Goal: Find contact information: Find contact information

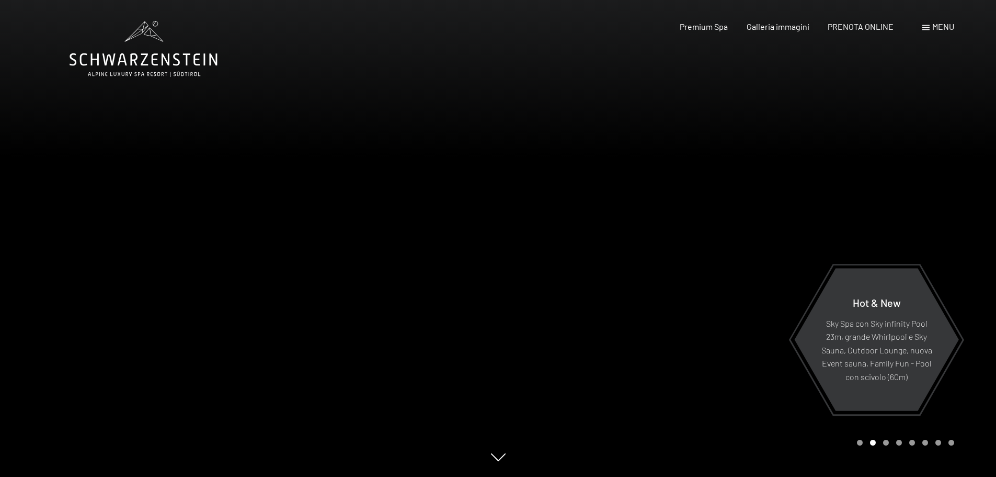
click at [931, 28] on div "Menu" at bounding box center [939, 27] width 32 height 12
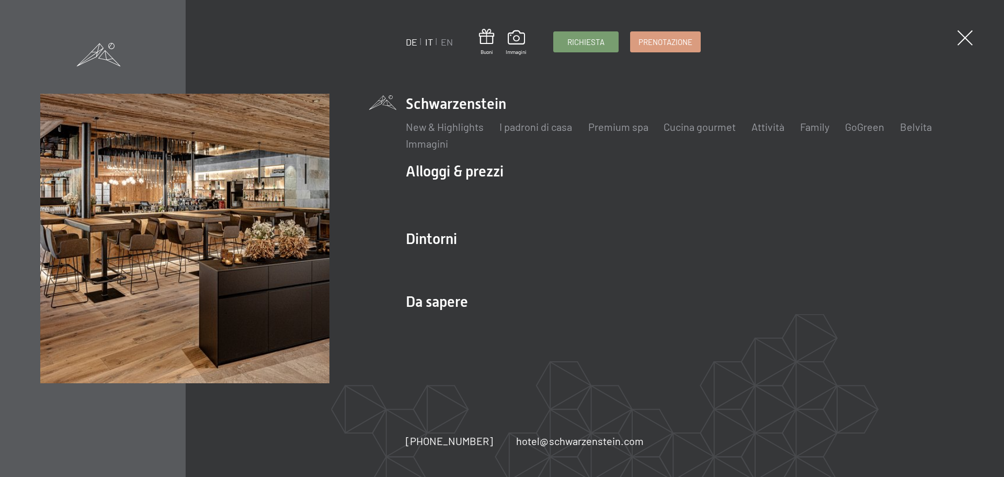
click at [412, 39] on link "DE" at bounding box center [412, 42] width 12 height 12
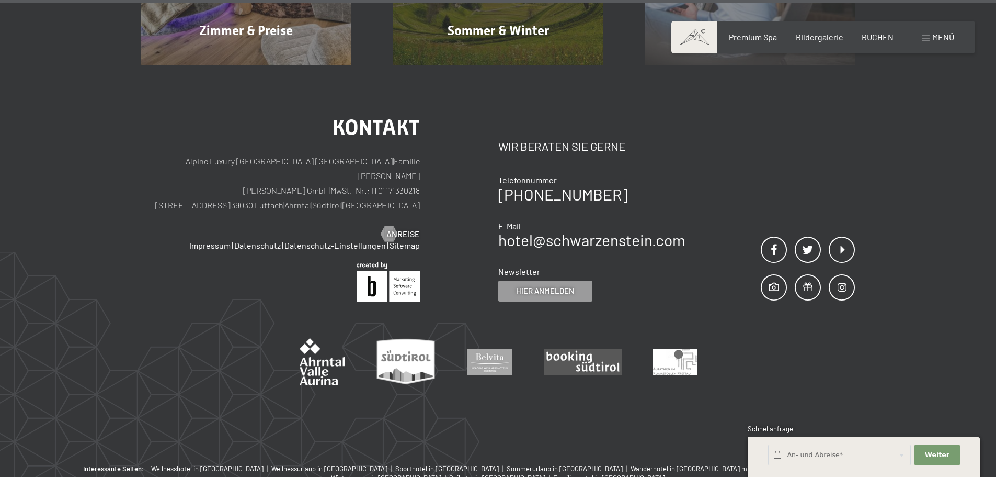
scroll to position [5328, 0]
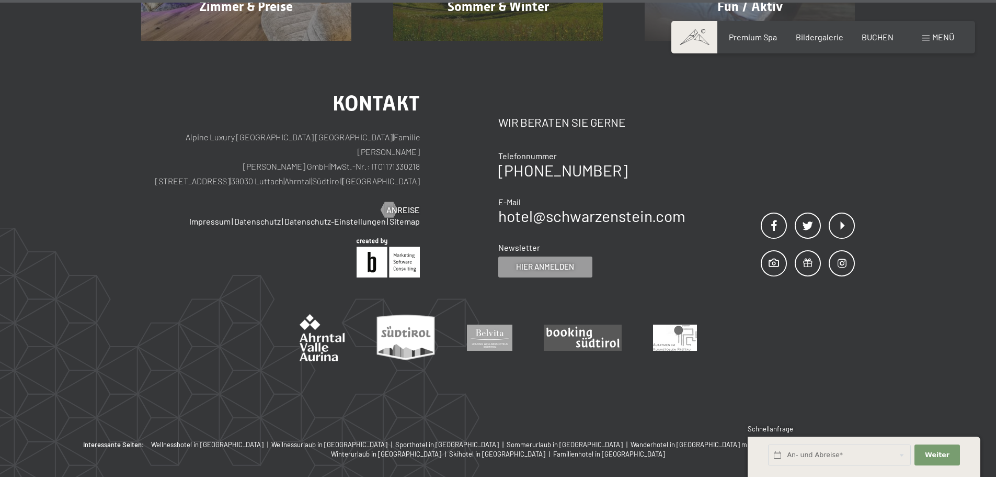
click at [826, 348] on div "Kontakt Alpine Luxury SPA Resort SCHWARZENSTEIN | Familie [PERSON_NAME] [PERSON…" at bounding box center [498, 240] width 996 height 399
click at [525, 206] on link "hotel@ no-spam. [GEOGRAPHIC_DATA]. no-spam. com" at bounding box center [591, 215] width 187 height 19
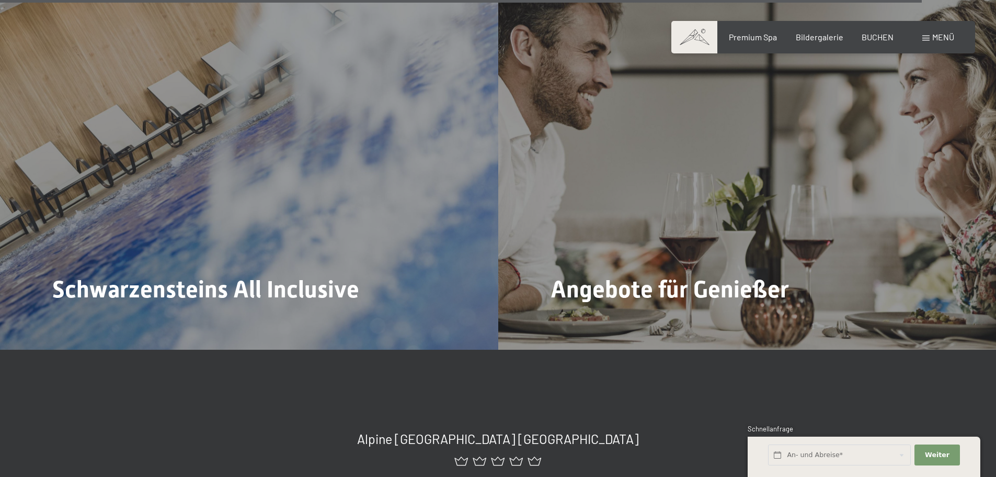
scroll to position [0, 0]
